Goal: Information Seeking & Learning: Learn about a topic

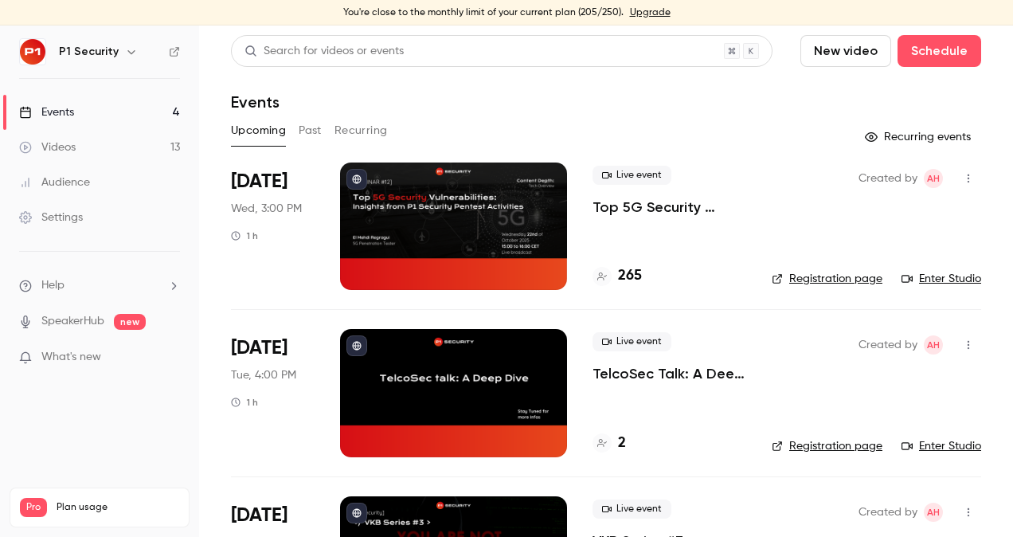
click at [659, 210] on p "Top 5G Security Vulnerabilities: Insights from P1 Security Pentest Activities" at bounding box center [670, 207] width 154 height 19
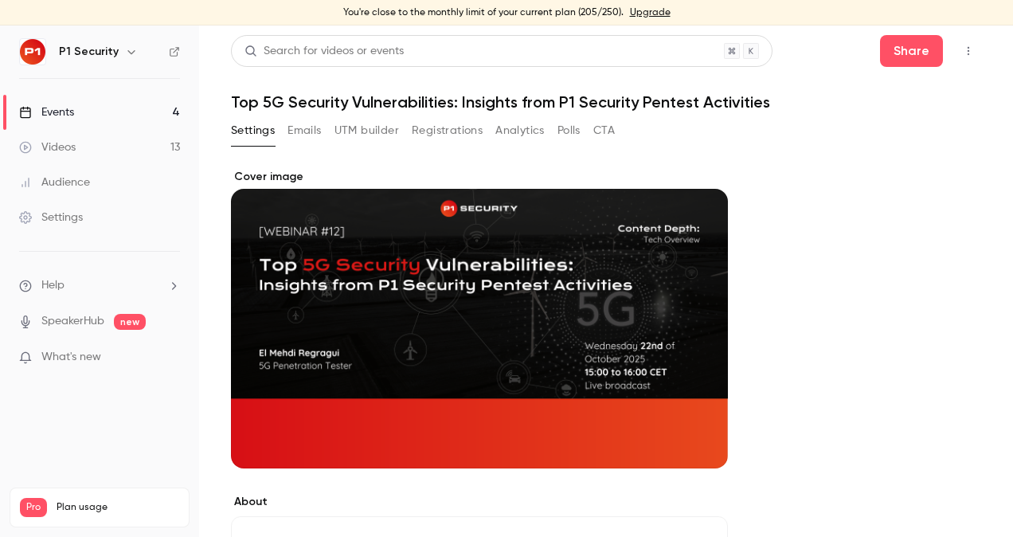
click at [443, 124] on button "Registrations" at bounding box center [447, 130] width 71 height 25
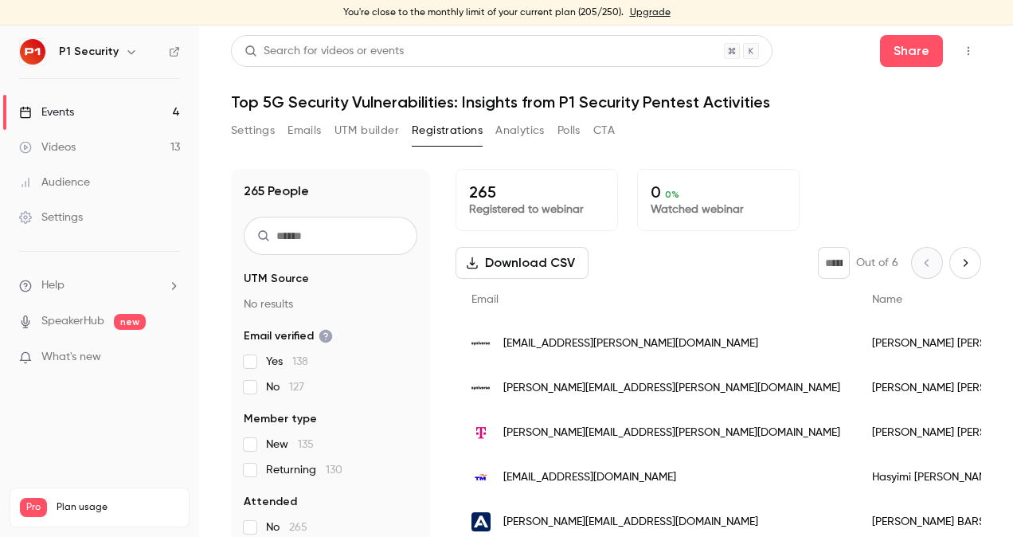
click at [100, 108] on link "Events 4" at bounding box center [99, 112] width 199 height 35
